Goal: Information Seeking & Learning: Compare options

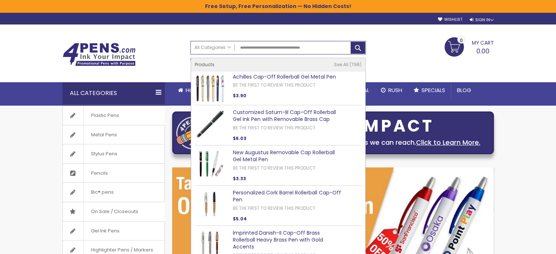
type input "**********"
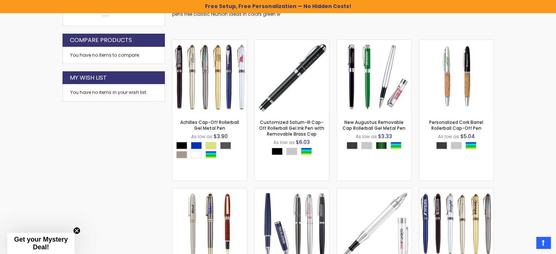
scroll to position [269, 0]
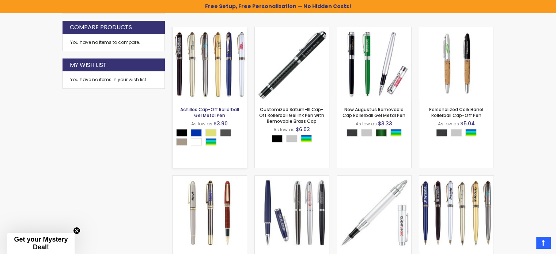
click at [219, 109] on link "Achilles Cap-Off Rollerball Gel Metal Pen" at bounding box center [209, 112] width 59 height 12
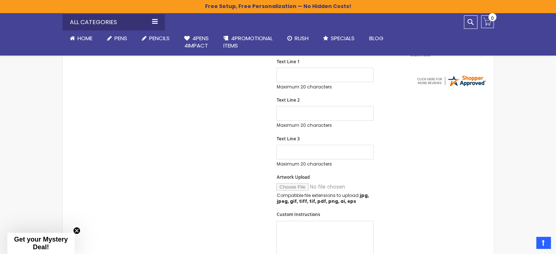
scroll to position [329, 0]
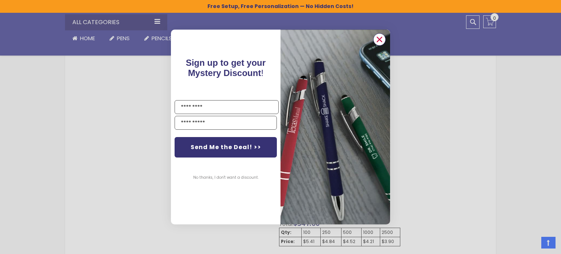
click at [378, 42] on circle "Close dialog" at bounding box center [379, 39] width 11 height 11
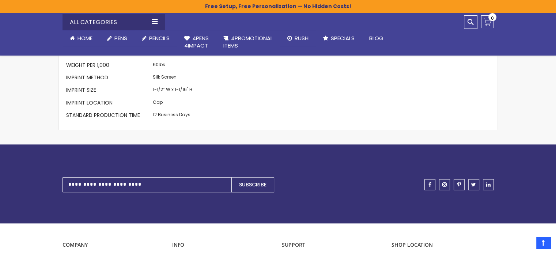
scroll to position [731, 0]
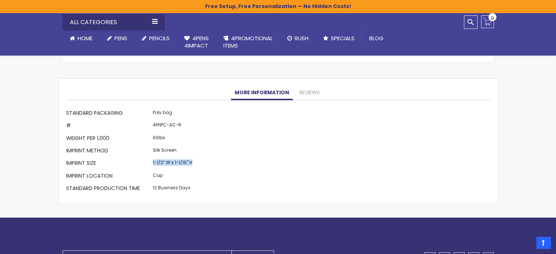
drag, startPoint x: 191, startPoint y: 152, endPoint x: 148, endPoint y: 151, distance: 43.5
click at [148, 158] on tr "Imprint Size 1-1/2” W x 1-1/16" H" at bounding box center [130, 164] width 128 height 12
copy tr "1-1/2” W x 1-1/16" H"
drag, startPoint x: 167, startPoint y: 163, endPoint x: 149, endPoint y: 162, distance: 17.6
click at [149, 170] on tr "Imprint Location Cap" at bounding box center [130, 176] width 128 height 12
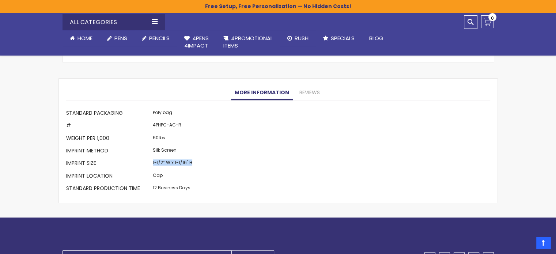
copy tr "Cap"
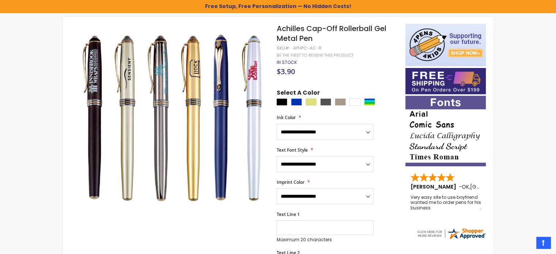
scroll to position [0, 0]
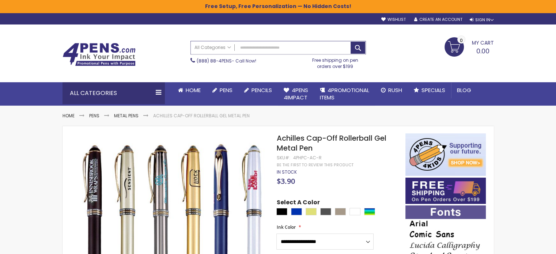
click at [297, 49] on input "Search" at bounding box center [278, 47] width 175 height 13
paste input "**********"
type input "**********"
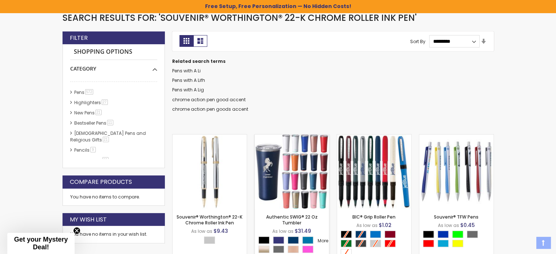
scroll to position [159, 0]
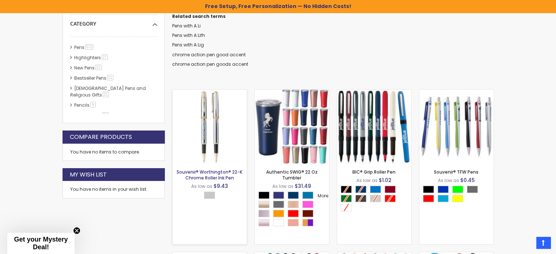
click at [220, 171] on link "Souvenir® Worthington® 22-K Chrome Roller Ink Pen" at bounding box center [209, 175] width 66 height 12
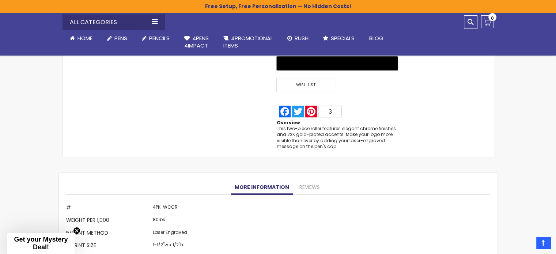
scroll to position [621, 0]
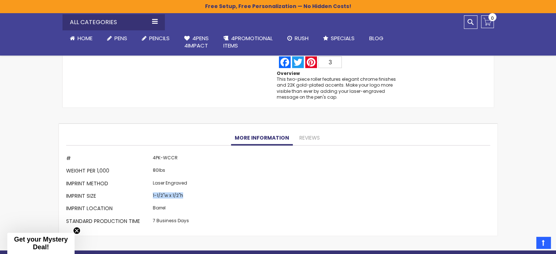
drag, startPoint x: 186, startPoint y: 195, endPoint x: 151, endPoint y: 194, distance: 34.7
click at [151, 194] on td "1-1/2"w x 1/2"h" at bounding box center [171, 196] width 40 height 12
copy td "1-1/2"w x 1/2"h"
drag, startPoint x: 167, startPoint y: 205, endPoint x: 152, endPoint y: 205, distance: 15.7
click at [152, 205] on td "Barrel" at bounding box center [171, 209] width 40 height 12
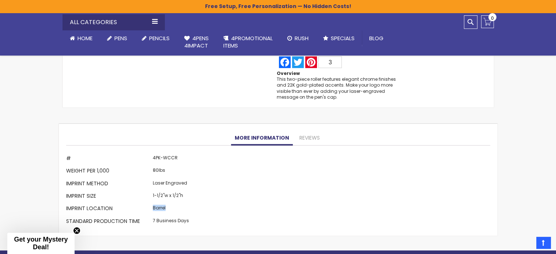
copy td "Barrel"
